Goal: Use online tool/utility

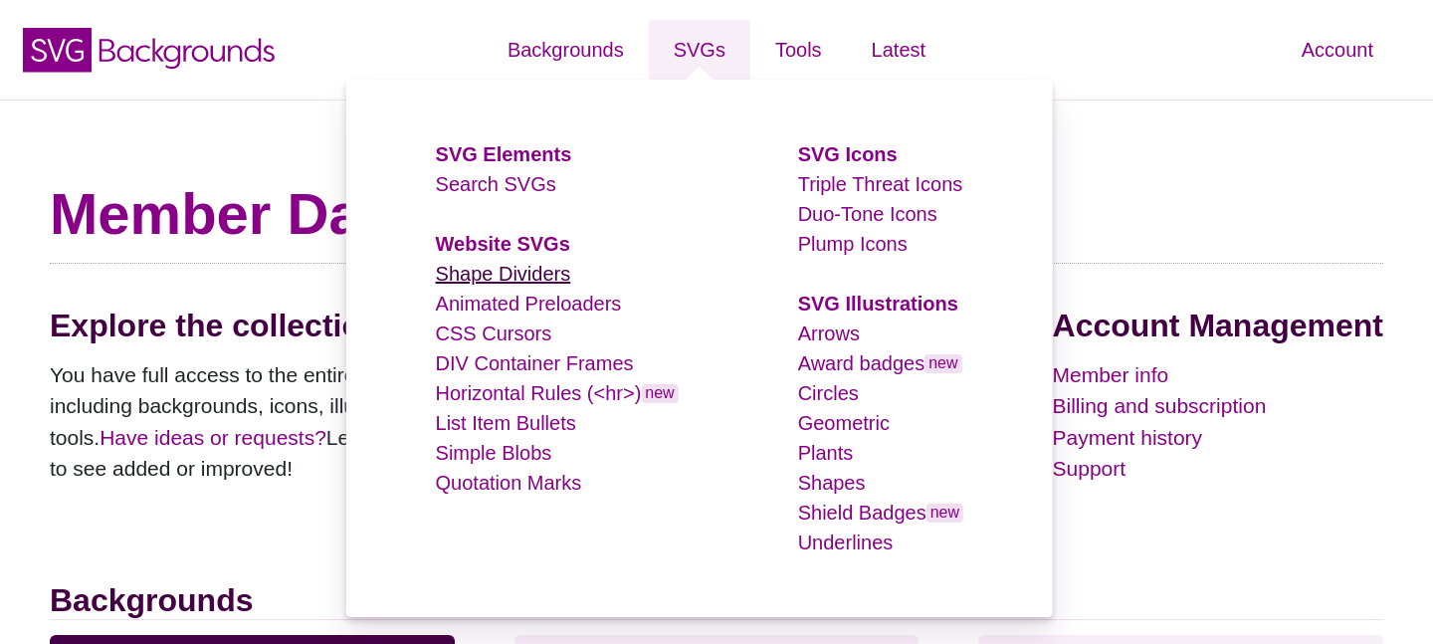
click at [520, 272] on link "Shape Dividers" at bounding box center [503, 274] width 135 height 22
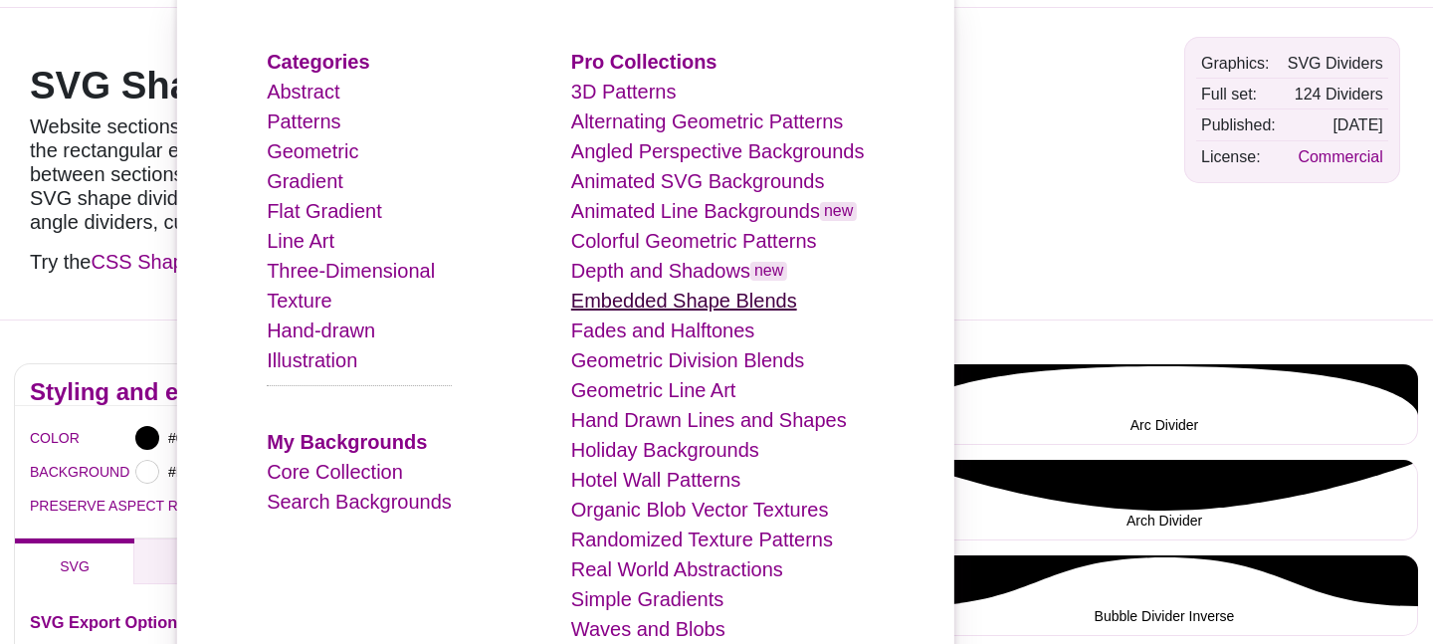
scroll to position [111, 0]
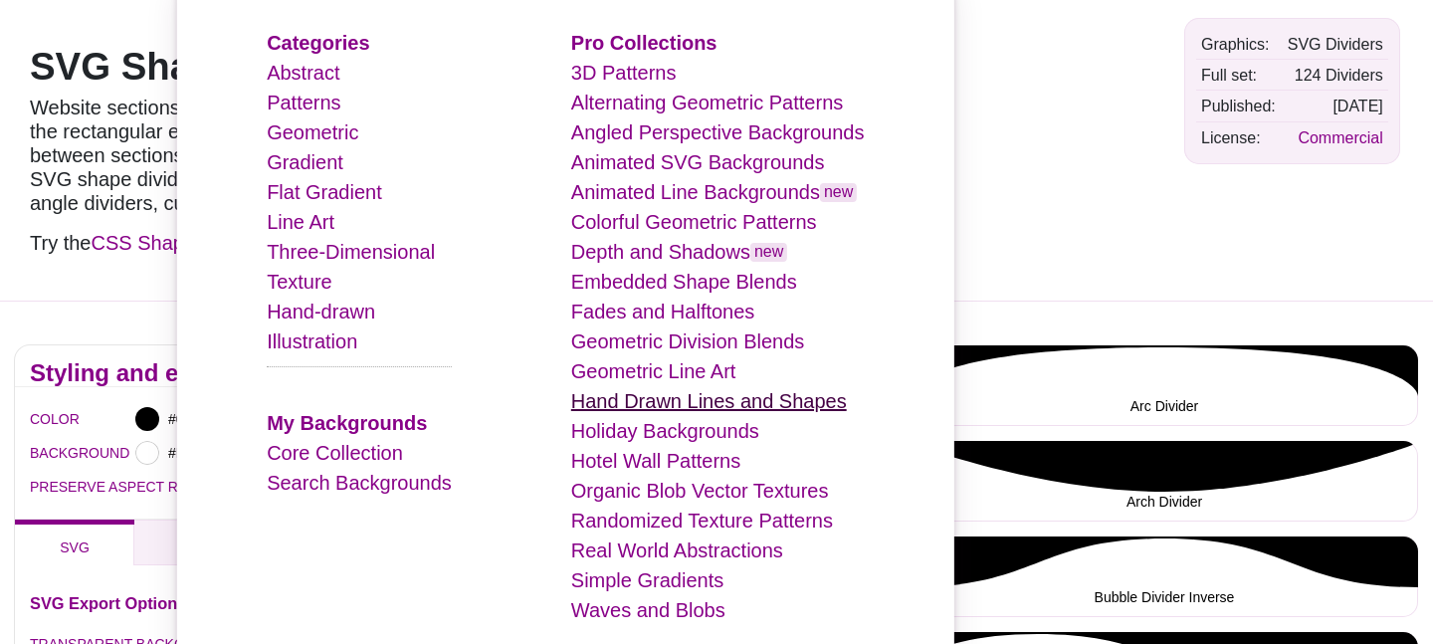
click at [737, 405] on link "Hand Drawn Lines and Shapes" at bounding box center [709, 401] width 276 height 22
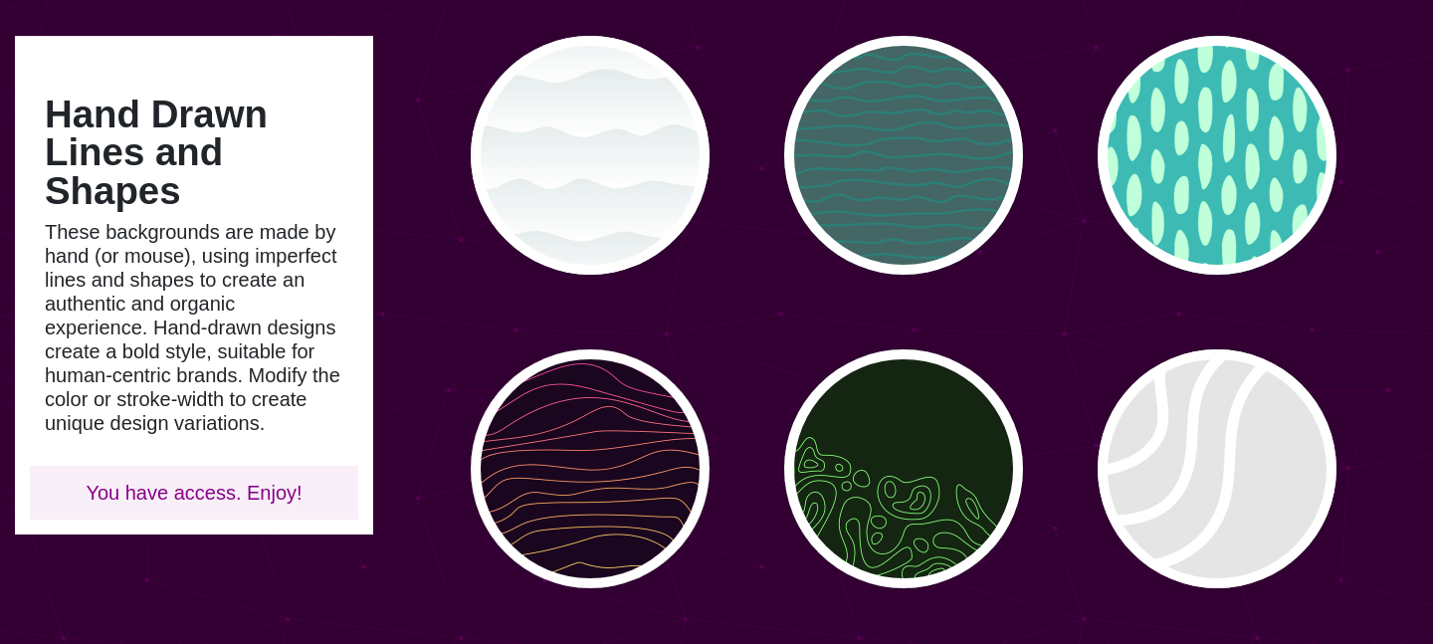
scroll to position [134, 0]
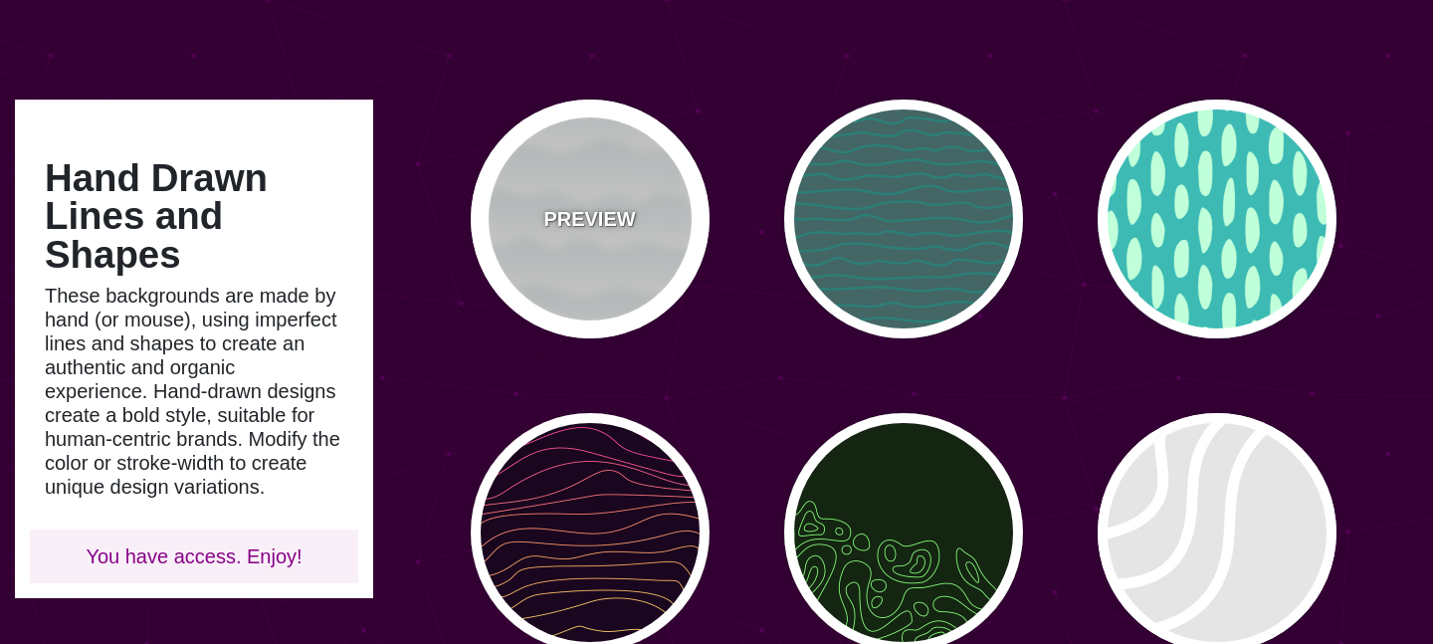
click at [582, 309] on div "PREVIEW" at bounding box center [590, 219] width 239 height 239
type input "#FFFFFF"
type input "#779999"
type input "#99BBBB"
type input "0"
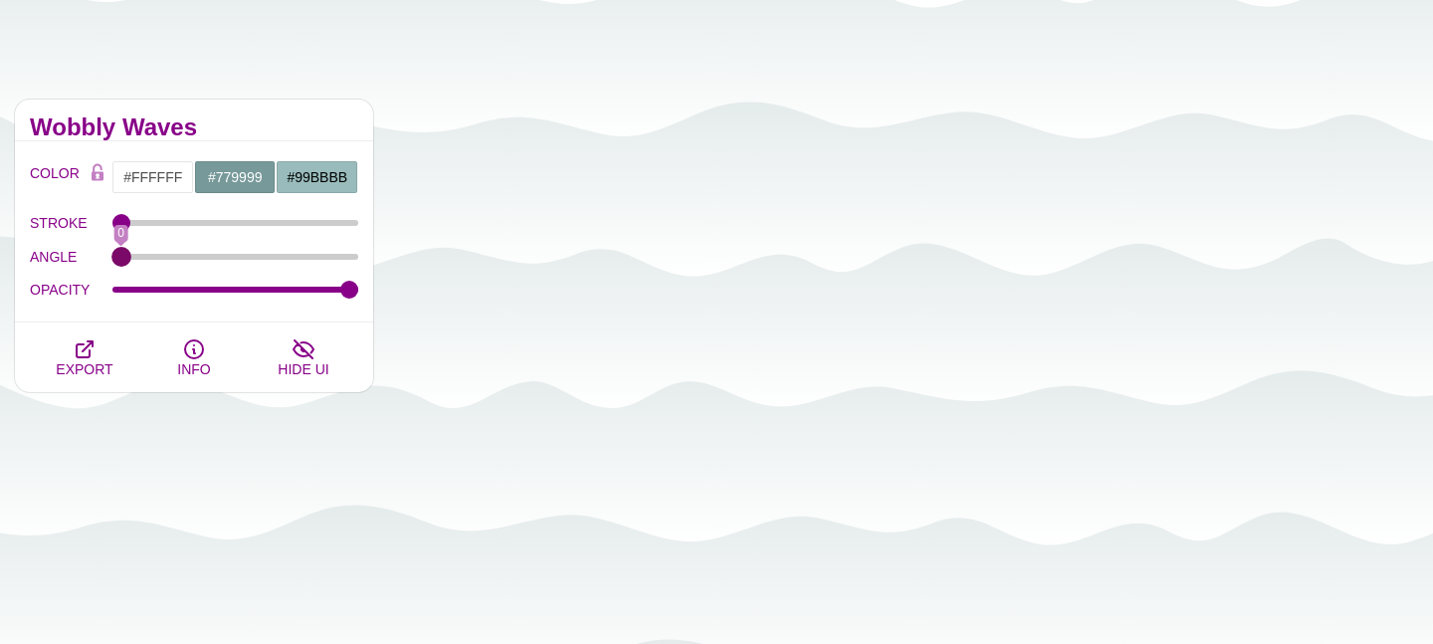
drag, startPoint x: 117, startPoint y: 252, endPoint x: 104, endPoint y: 237, distance: 20.4
type input "0"
click at [112, 253] on input "ANGLE" at bounding box center [235, 257] width 247 height 8
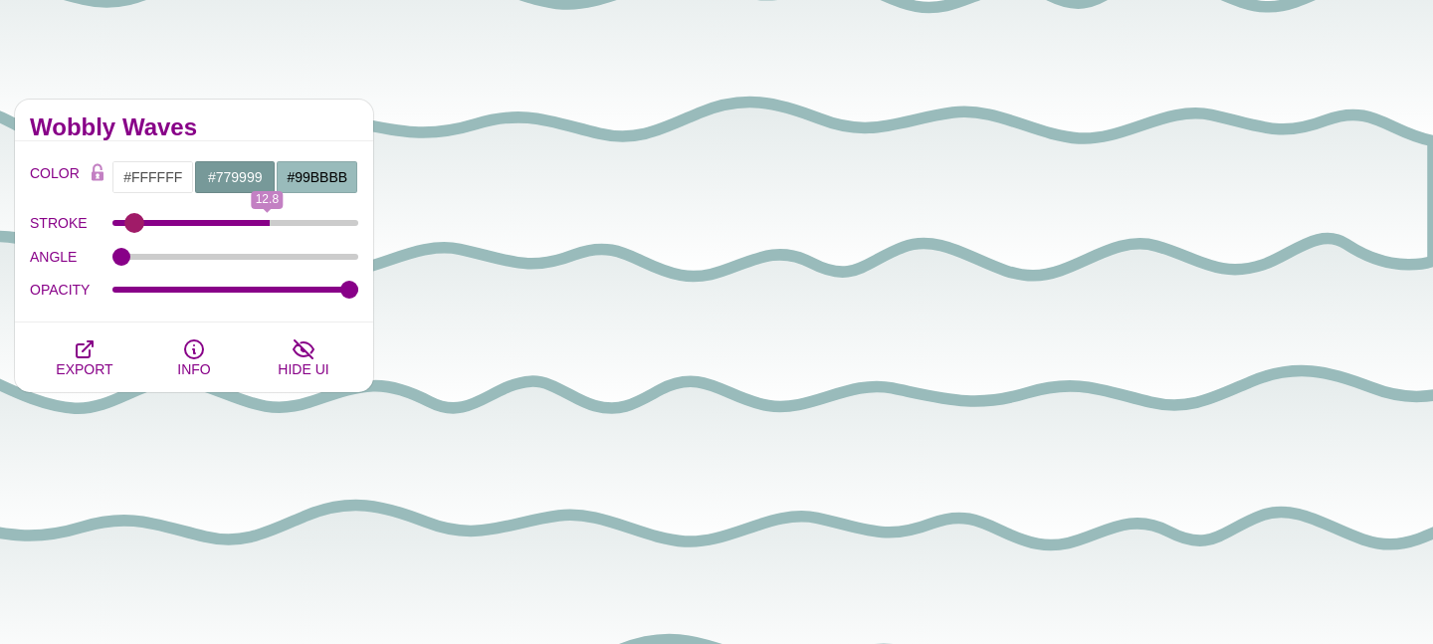
type input "0"
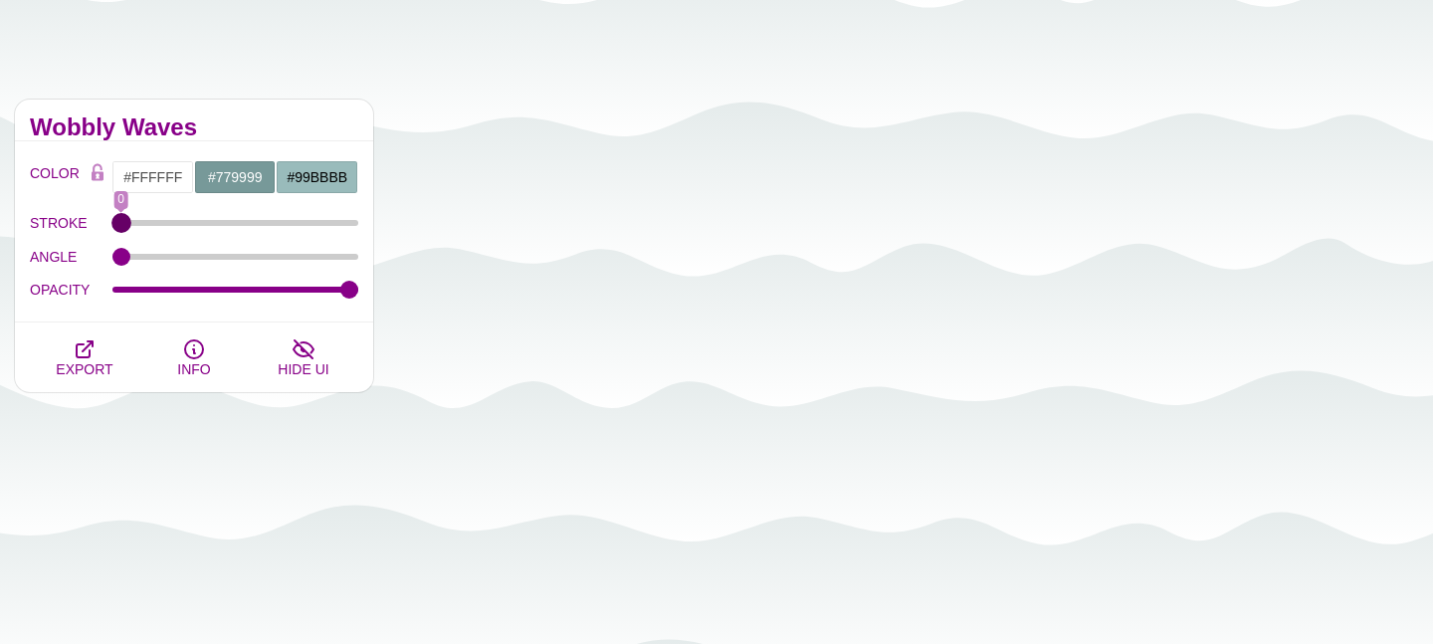
drag, startPoint x: 124, startPoint y: 215, endPoint x: 88, endPoint y: 231, distance: 40.1
click at [112, 227] on input "STROKE" at bounding box center [235, 223] width 247 height 8
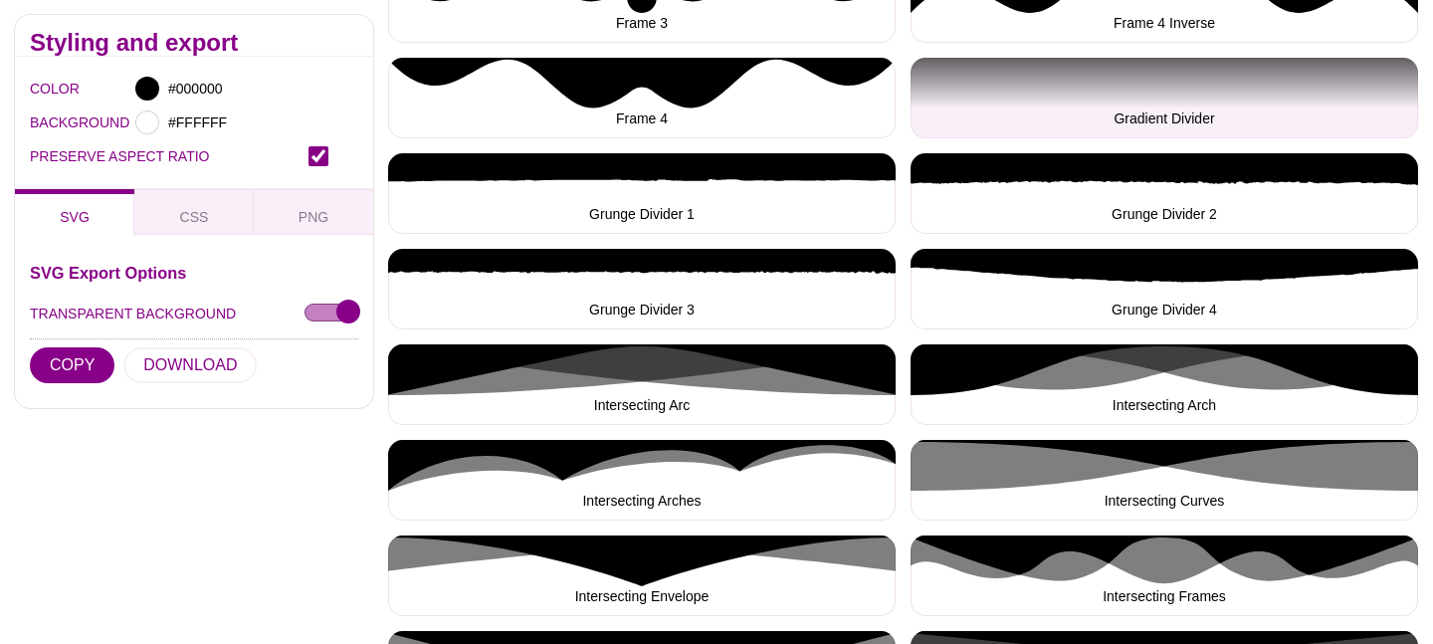
scroll to position [1451, 0]
